Goal: Task Accomplishment & Management: Manage account settings

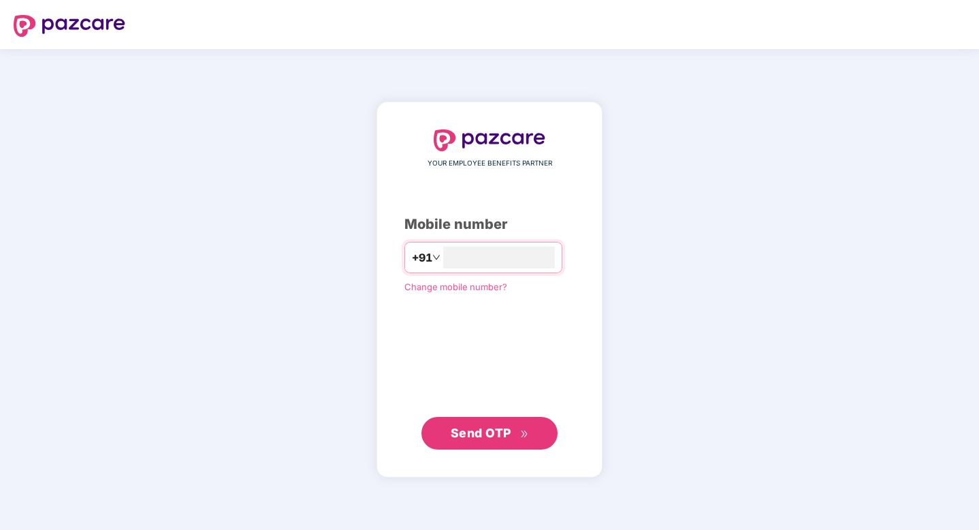
type input "**********"
click at [501, 430] on span "Send OTP" at bounding box center [481, 433] width 61 height 14
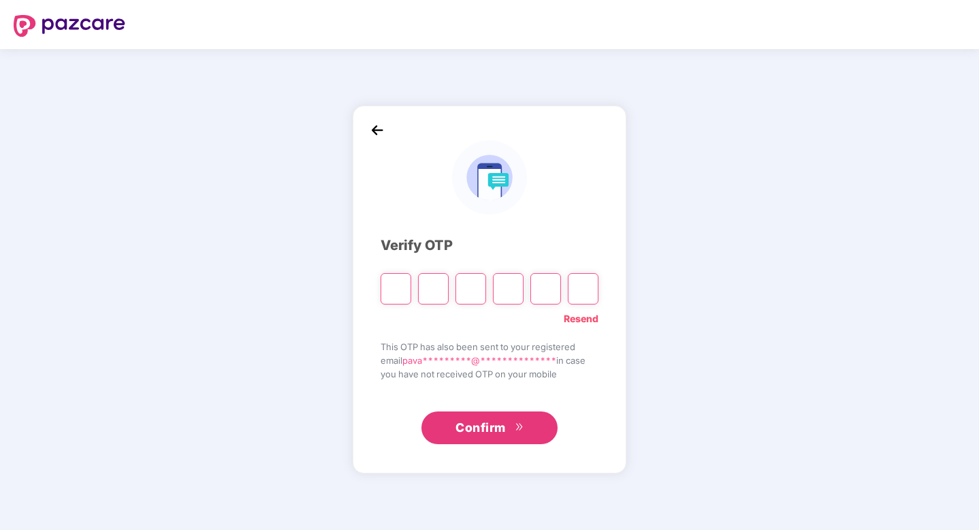
type input "*"
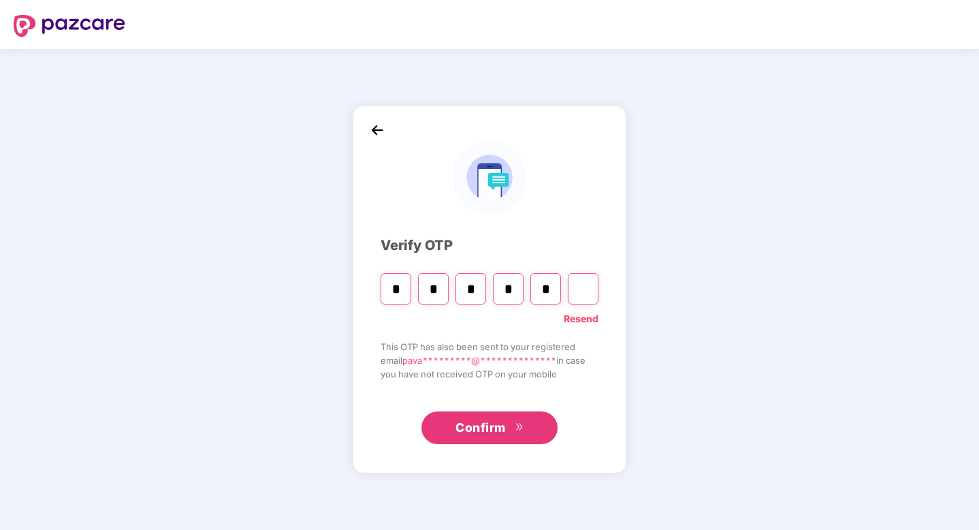
type input "*"
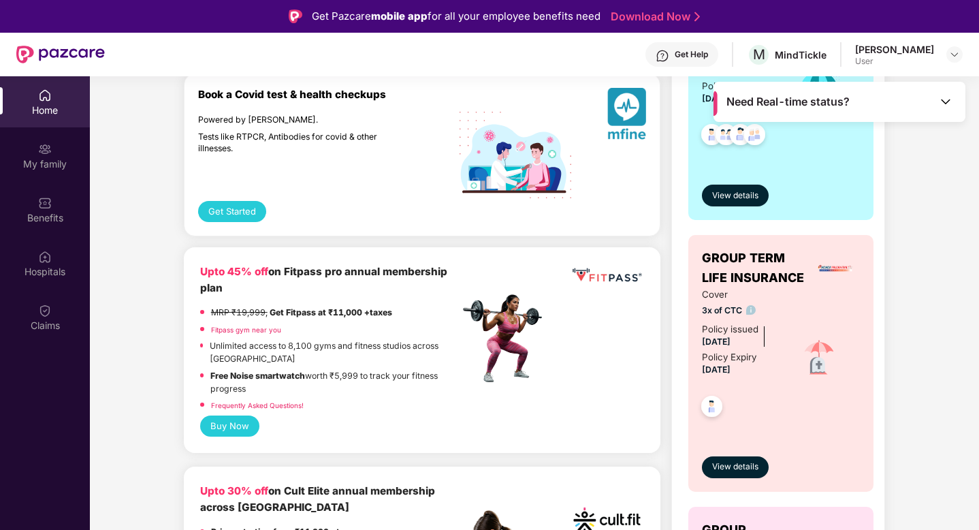
scroll to position [384, 0]
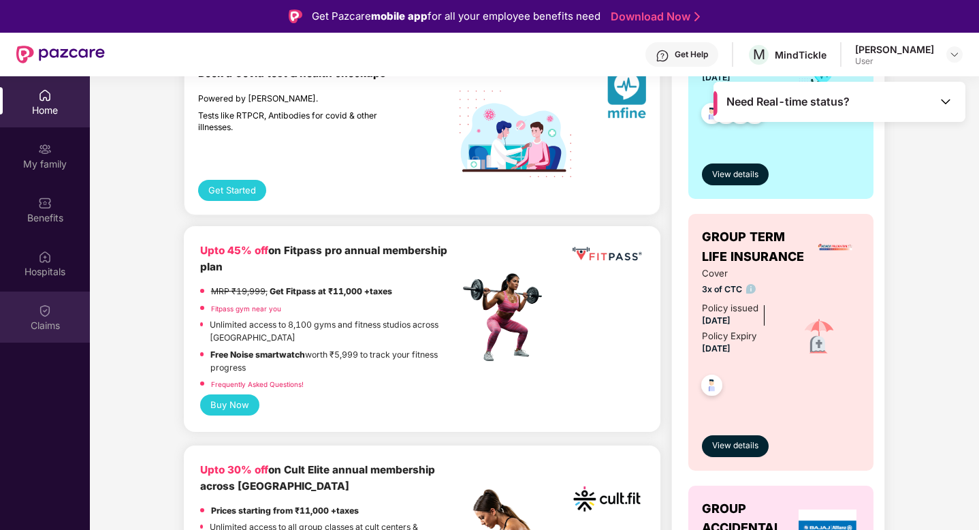
click at [53, 311] on div "Claims" at bounding box center [45, 317] width 90 height 51
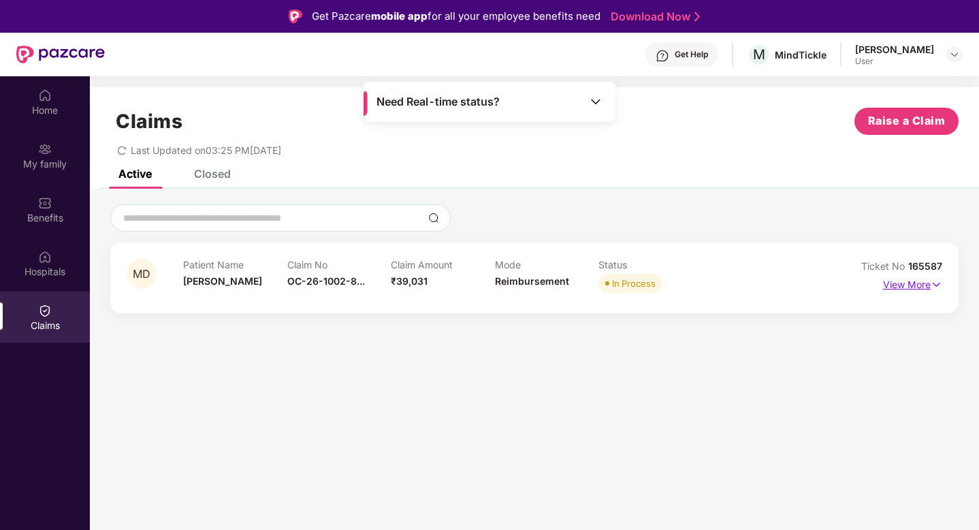
click at [908, 284] on p "View More" at bounding box center [912, 283] width 59 height 18
